Goal: Task Accomplishment & Management: Use online tool/utility

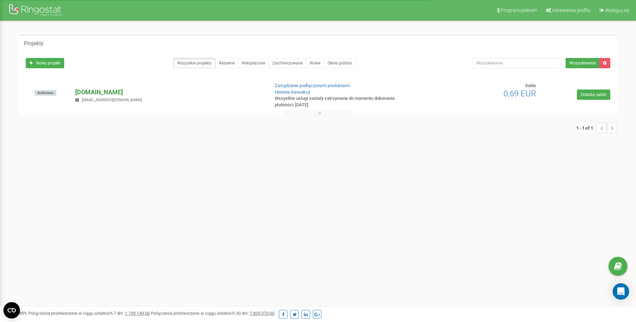
click at [92, 91] on p "[DOMAIN_NAME]" at bounding box center [169, 92] width 188 height 9
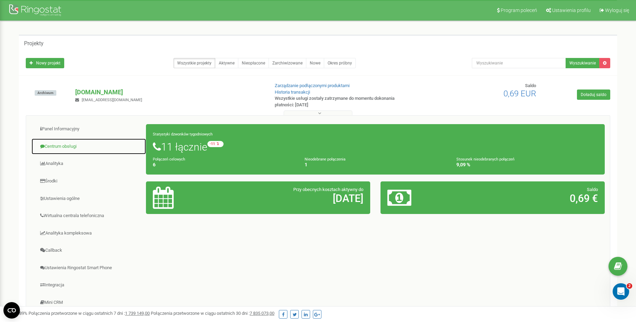
click at [66, 150] on link "Centrum obsługi" at bounding box center [88, 146] width 115 height 17
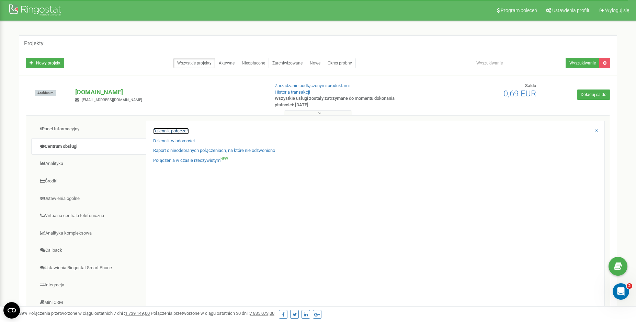
click at [168, 133] on link "Dziennik połączeń" at bounding box center [171, 131] width 36 height 7
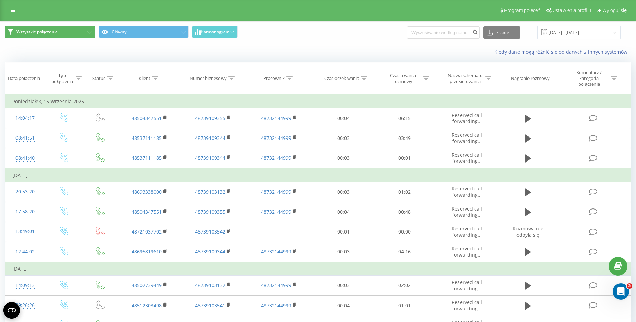
click at [52, 34] on span "Wszystkie połączenia" at bounding box center [36, 31] width 41 height 5
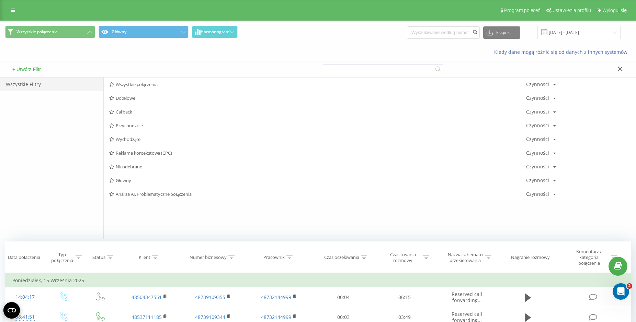
drag, startPoint x: 128, startPoint y: 107, endPoint x: 103, endPoint y: 65, distance: 49.1
click at [103, 65] on div "+ Utwórz Filtr Wszystkie Filtry Wszystkie połączenia Czynności Edytuj Kopiuj Us…" at bounding box center [317, 148] width 635 height 184
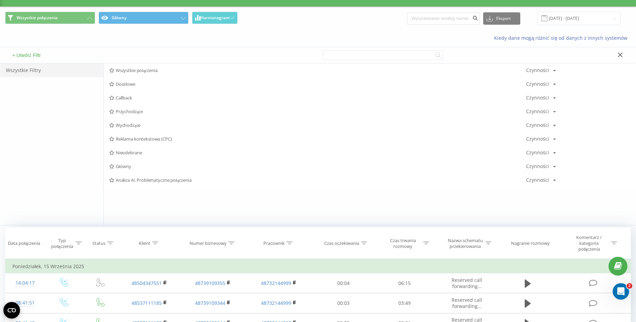
scroll to position [16, 0]
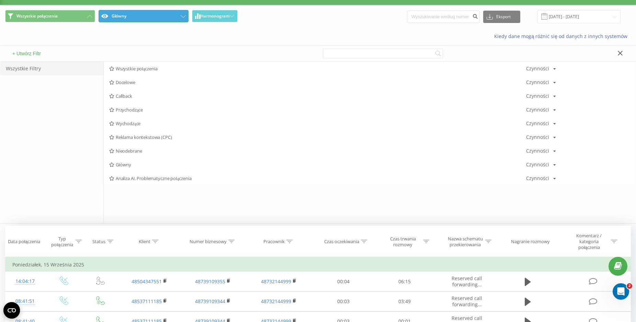
click at [132, 12] on button "Główny" at bounding box center [144, 16] width 90 height 12
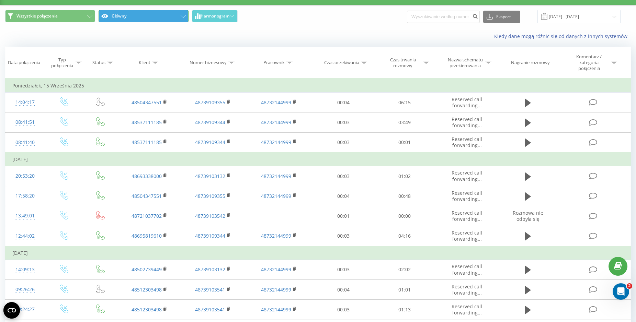
click at [132, 12] on button "Główny" at bounding box center [144, 16] width 90 height 12
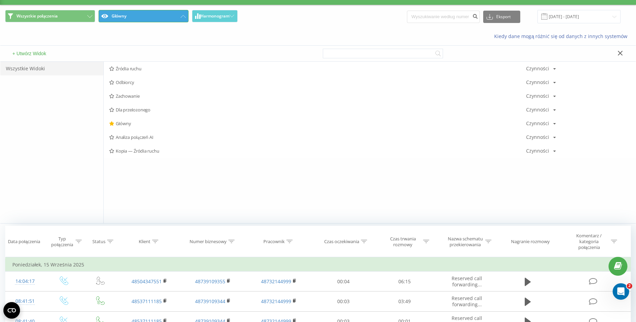
click at [132, 12] on button "Główny" at bounding box center [144, 16] width 90 height 12
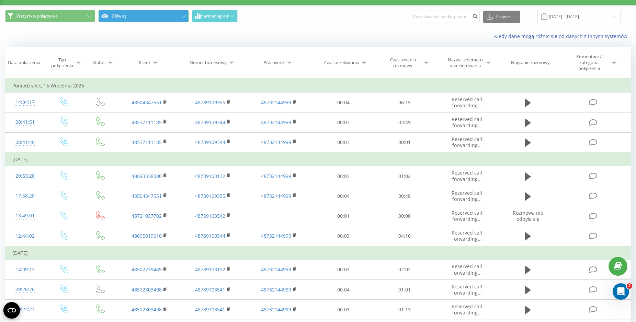
click at [132, 12] on button "Główny" at bounding box center [144, 16] width 90 height 12
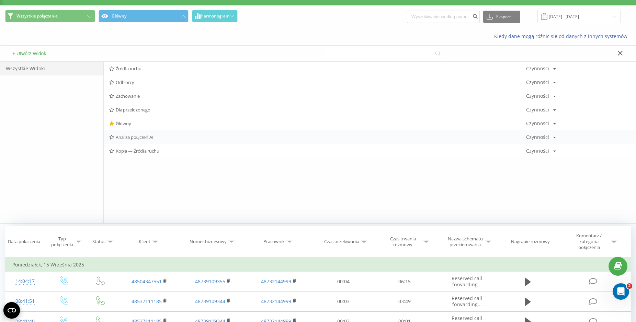
drag, startPoint x: 145, startPoint y: 116, endPoint x: 141, endPoint y: 143, distance: 26.8
click at [141, 143] on div "Źródła ruchu Czynności Edytuj Kopiuj Usuń Domyślnie [GEOGRAPHIC_DATA] Odbiorcy …" at bounding box center [370, 110] width 532 height 96
click at [141, 143] on div "Analiza połączeń AI Czynności Edytuj Kopiuj Usuń Domyślnie Udostępnij" at bounding box center [370, 137] width 532 height 14
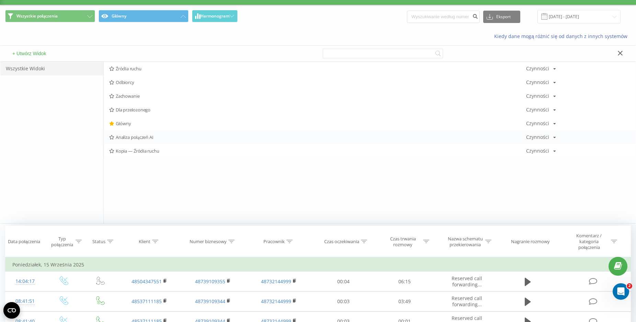
click at [113, 141] on div "Analiza połączeń AI Czynności Edytuj Kopiuj Usuń Domyślnie Udostępnij" at bounding box center [370, 137] width 532 height 14
click at [118, 142] on div "Analiza połączeń AI Czynności Edytuj Kopiuj Usuń Domyślnie Udostępnij" at bounding box center [370, 137] width 532 height 14
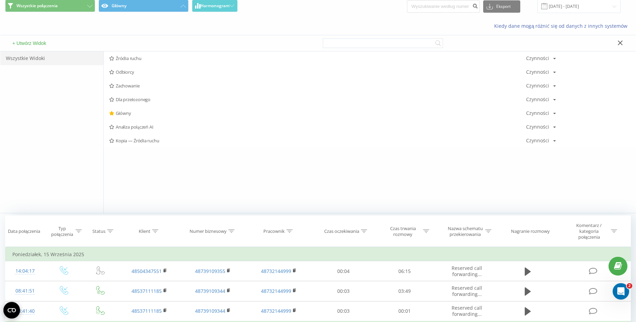
scroll to position [27, 0]
click at [121, 123] on div "Analiza połączeń AI Czynności Edytuj Kopiuj Usuń Domyślnie Udostępnij" at bounding box center [370, 126] width 532 height 14
click at [129, 100] on span "Dla przełożonego" at bounding box center [317, 98] width 417 height 5
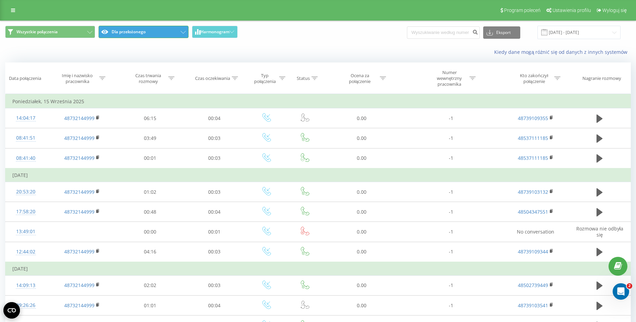
click at [129, 33] on button "Dla przełożonego" at bounding box center [144, 32] width 90 height 12
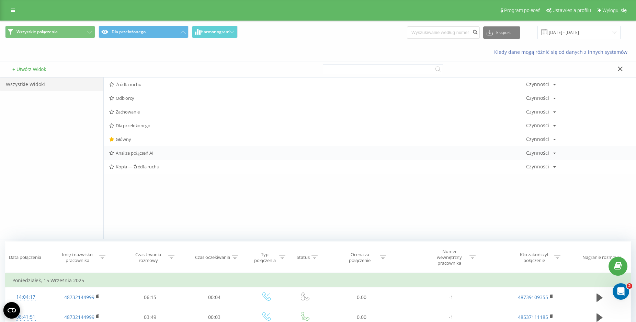
click at [136, 160] on div "Analiza połączeń AI Czynności Edytuj Kopiuj Usuń Domyślnie Udostępnij" at bounding box center [370, 153] width 532 height 14
click at [142, 156] on span "Analiza połączeń AI" at bounding box center [317, 153] width 417 height 5
